Goal: Task Accomplishment & Management: Manage account settings

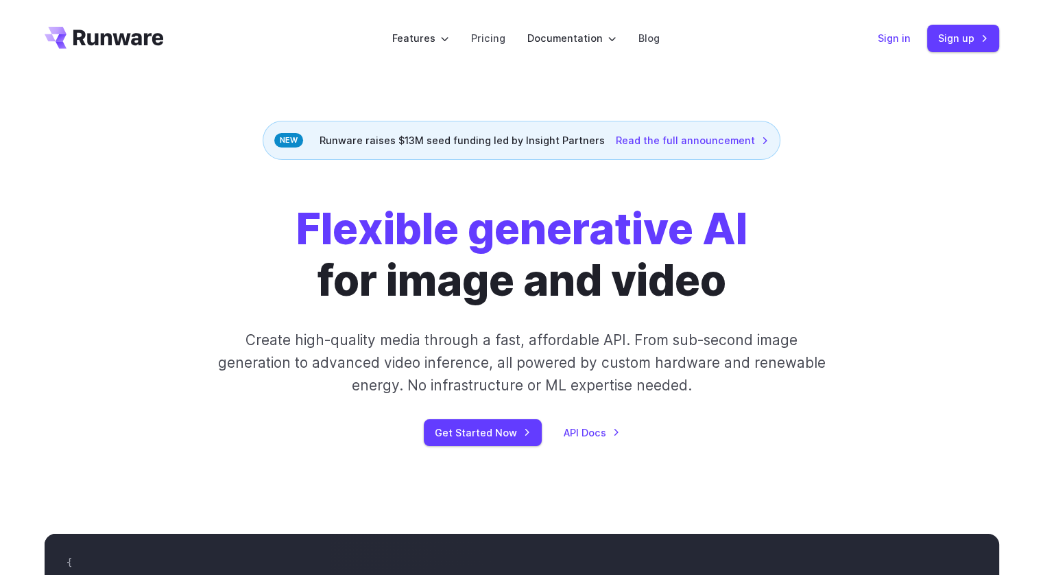
click at [884, 38] on link "Sign in" at bounding box center [894, 38] width 33 height 16
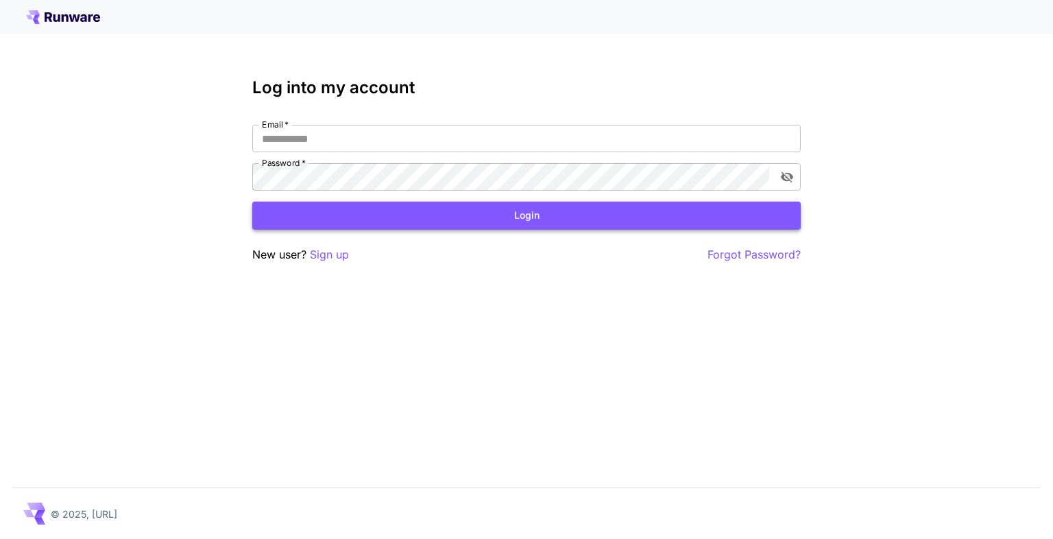
type input "**********"
click at [487, 218] on button "Login" at bounding box center [526, 216] width 549 height 28
